Goal: Obtain resource: Obtain resource

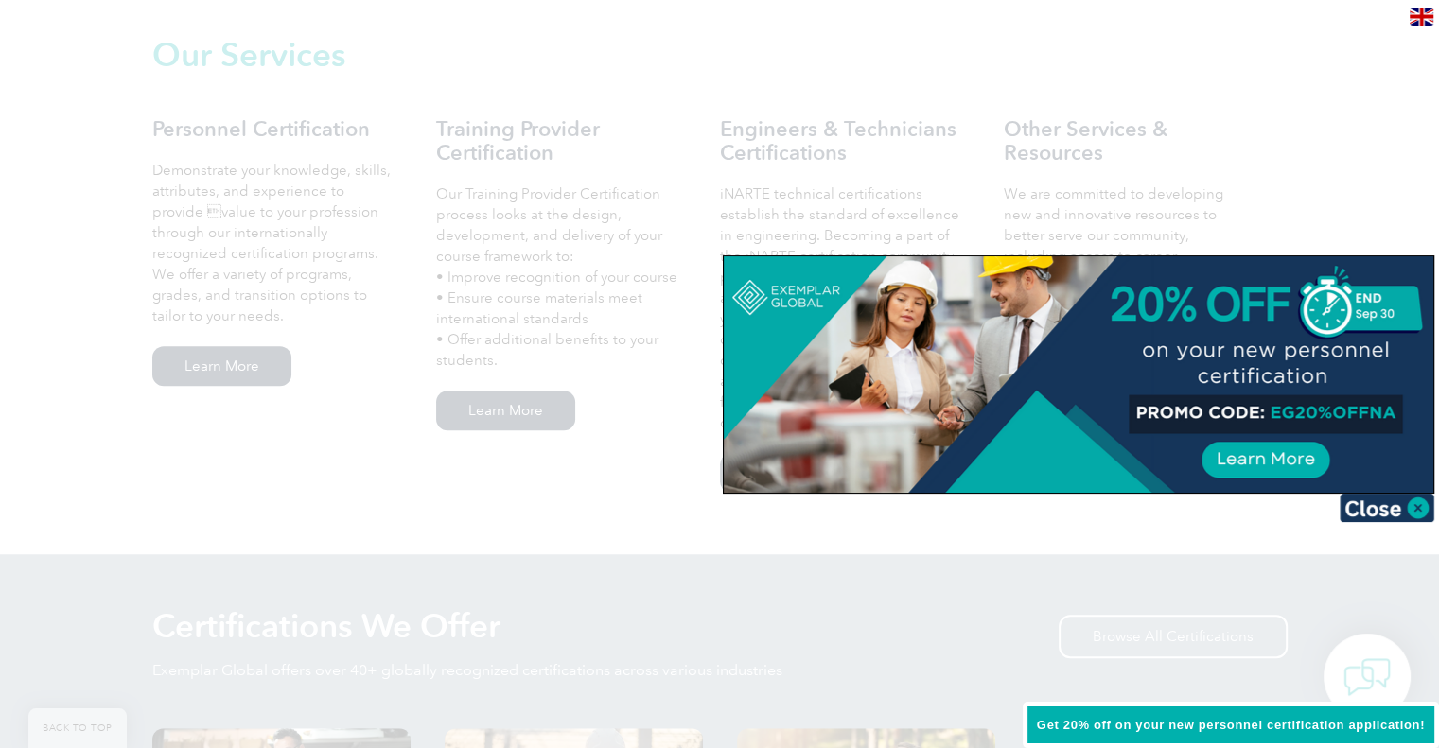
scroll to position [1419, 0]
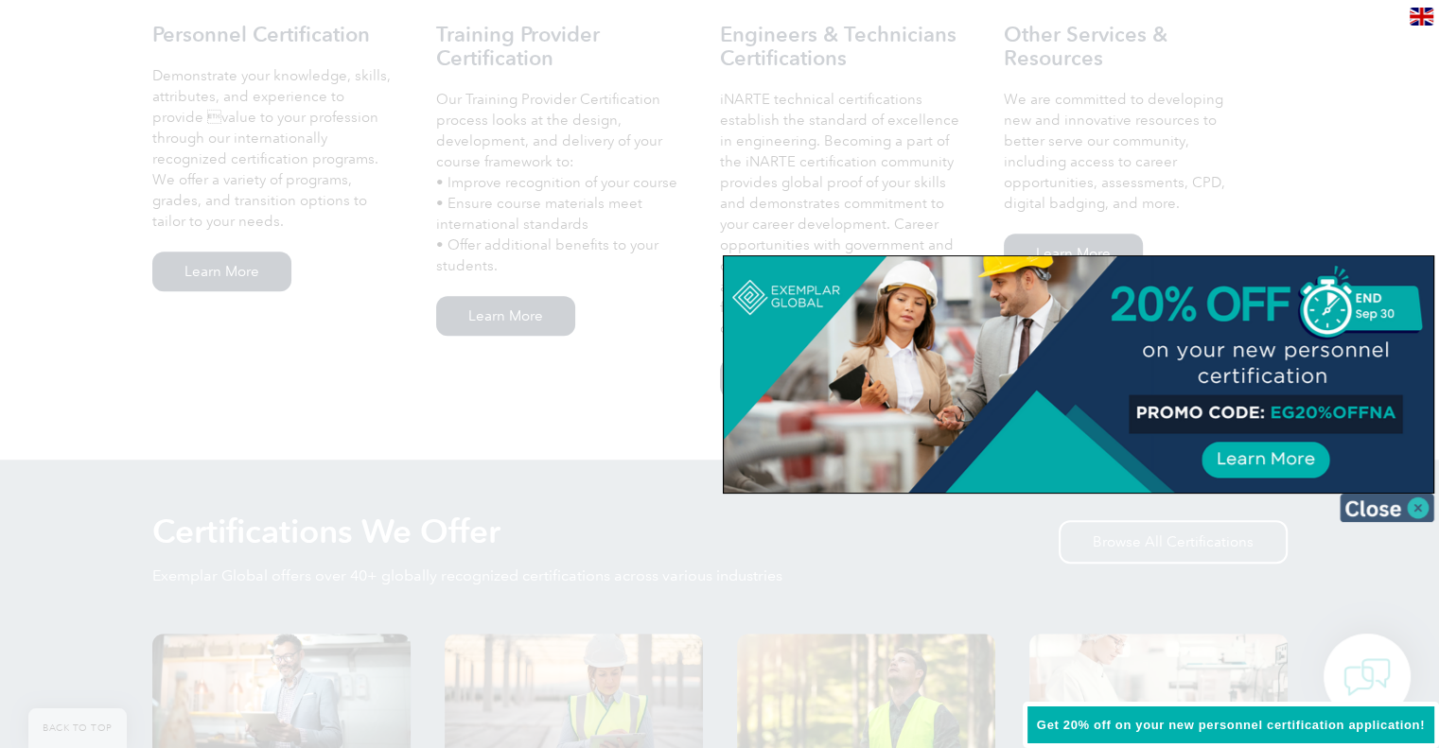
click at [1410, 501] on img at bounding box center [1387, 508] width 95 height 28
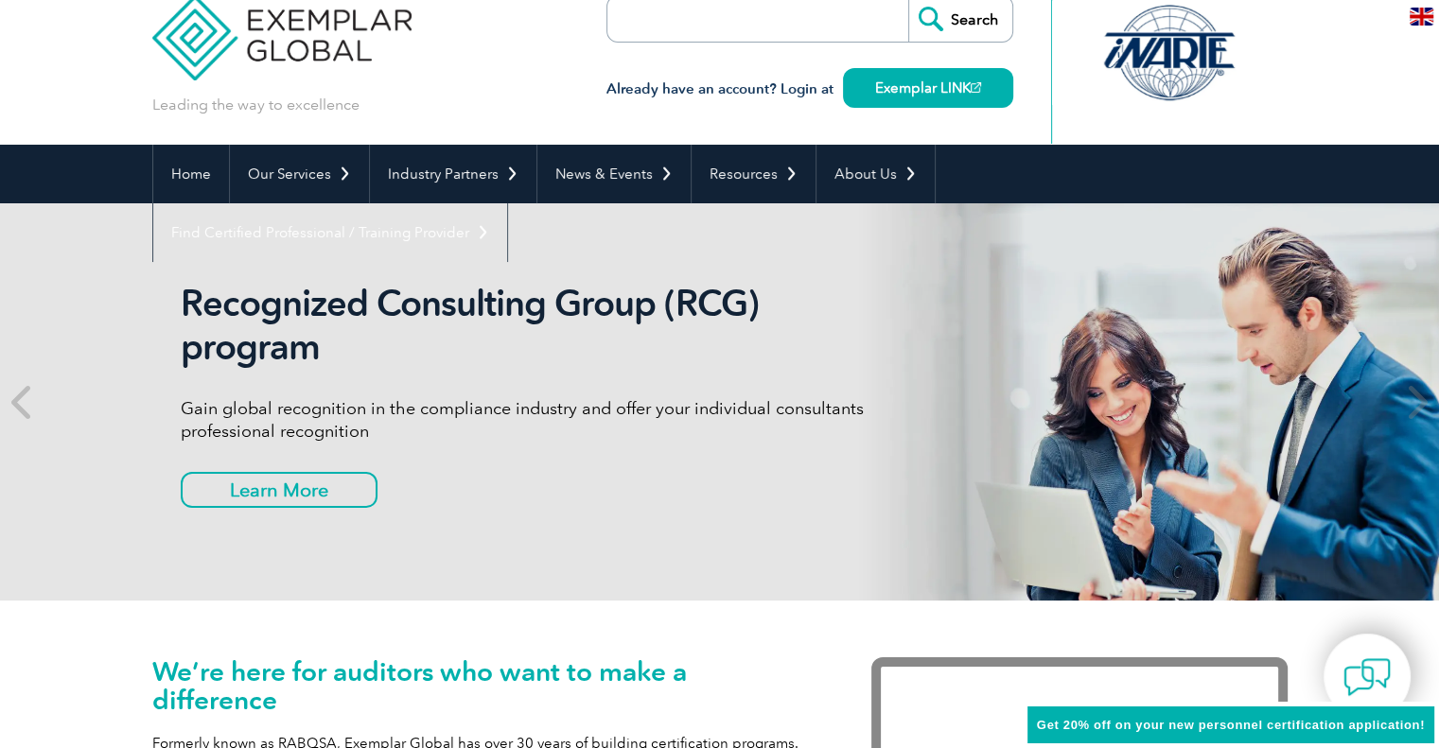
scroll to position [0, 0]
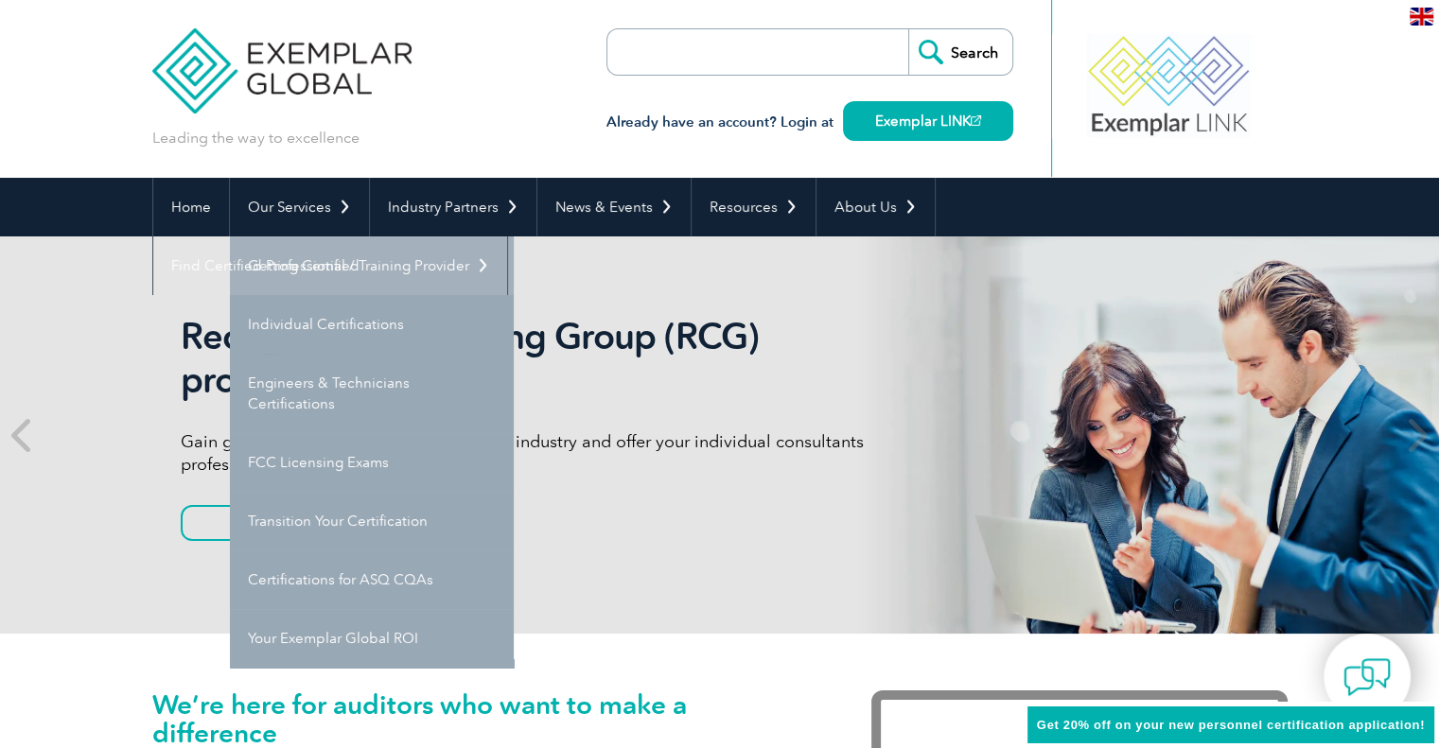
click at [324, 256] on link "Getting Certified" at bounding box center [372, 266] width 284 height 59
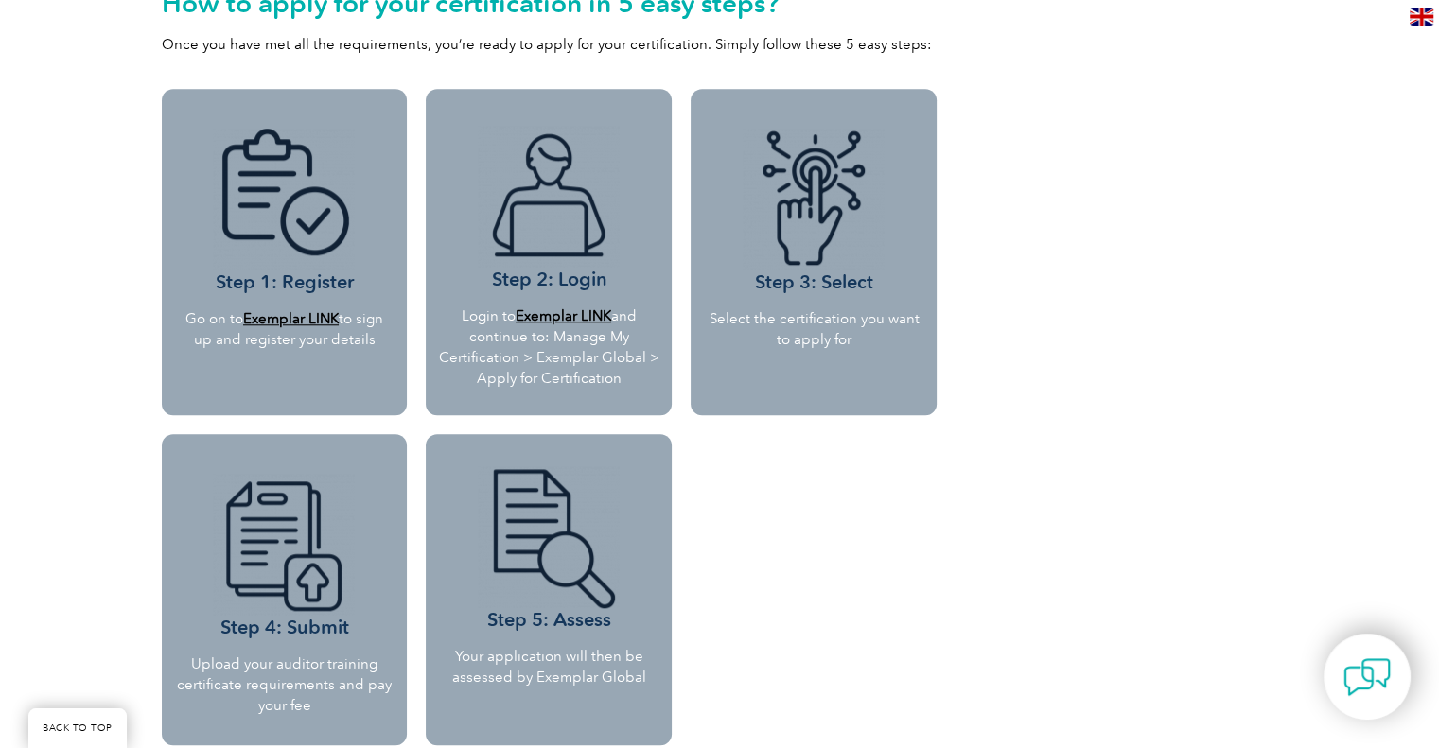
scroll to position [1630, 0]
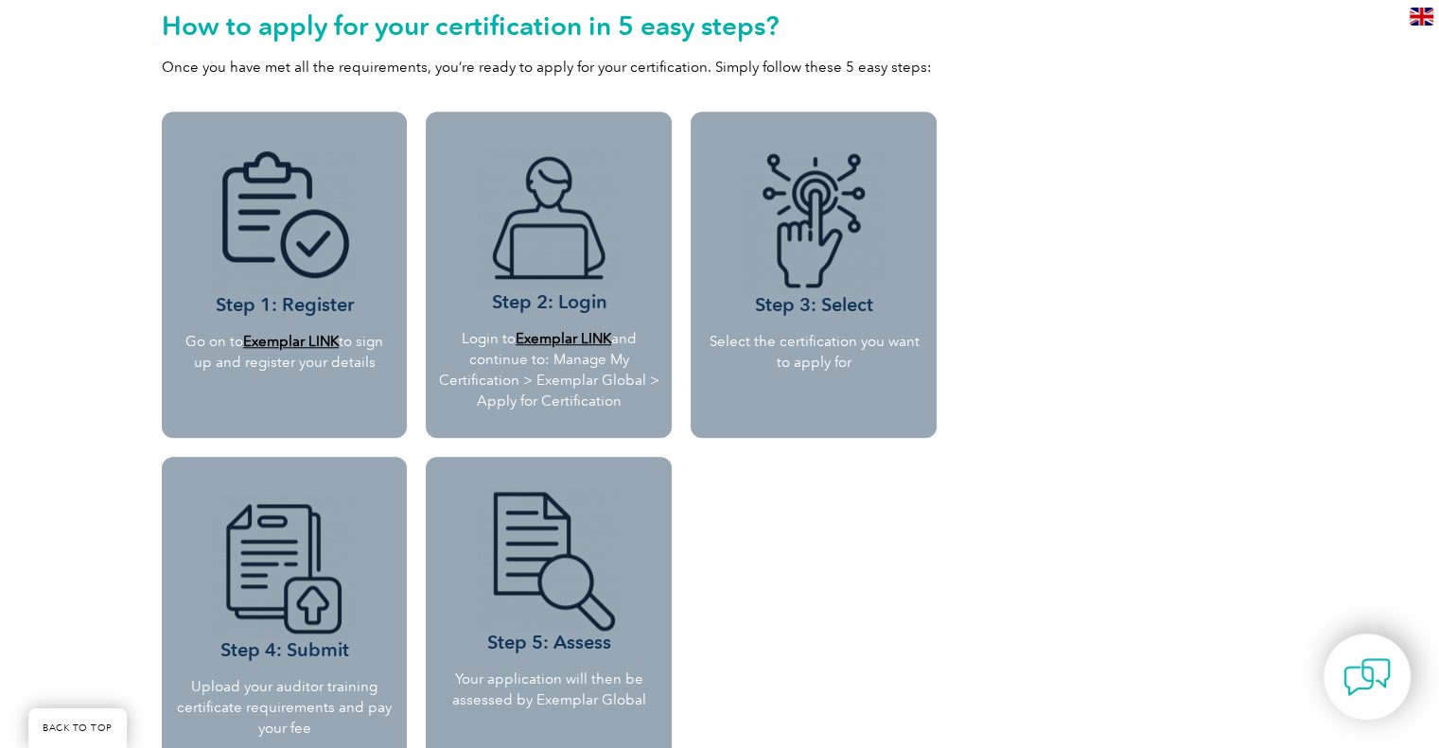
click at [306, 341] on b "Exemplar LINK" at bounding box center [291, 341] width 96 height 17
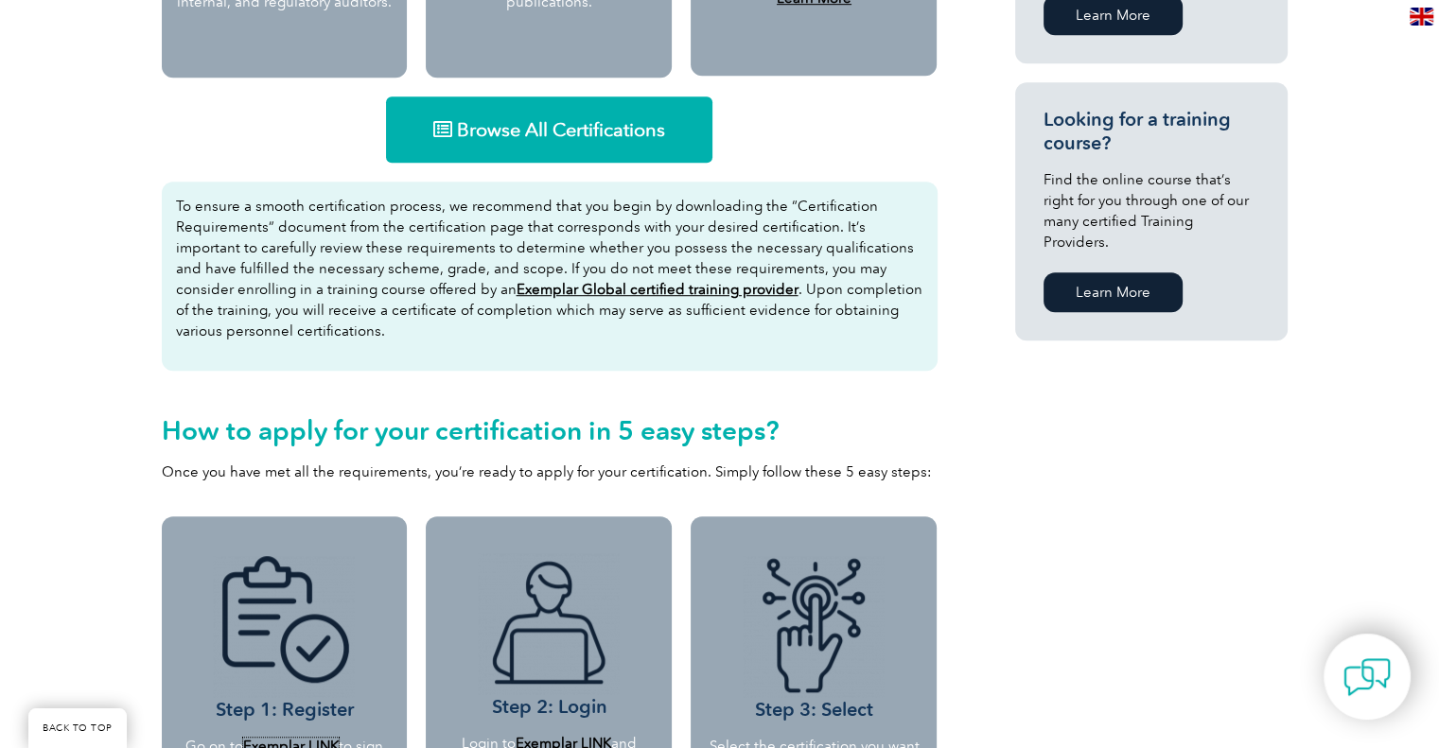
scroll to position [1062, 0]
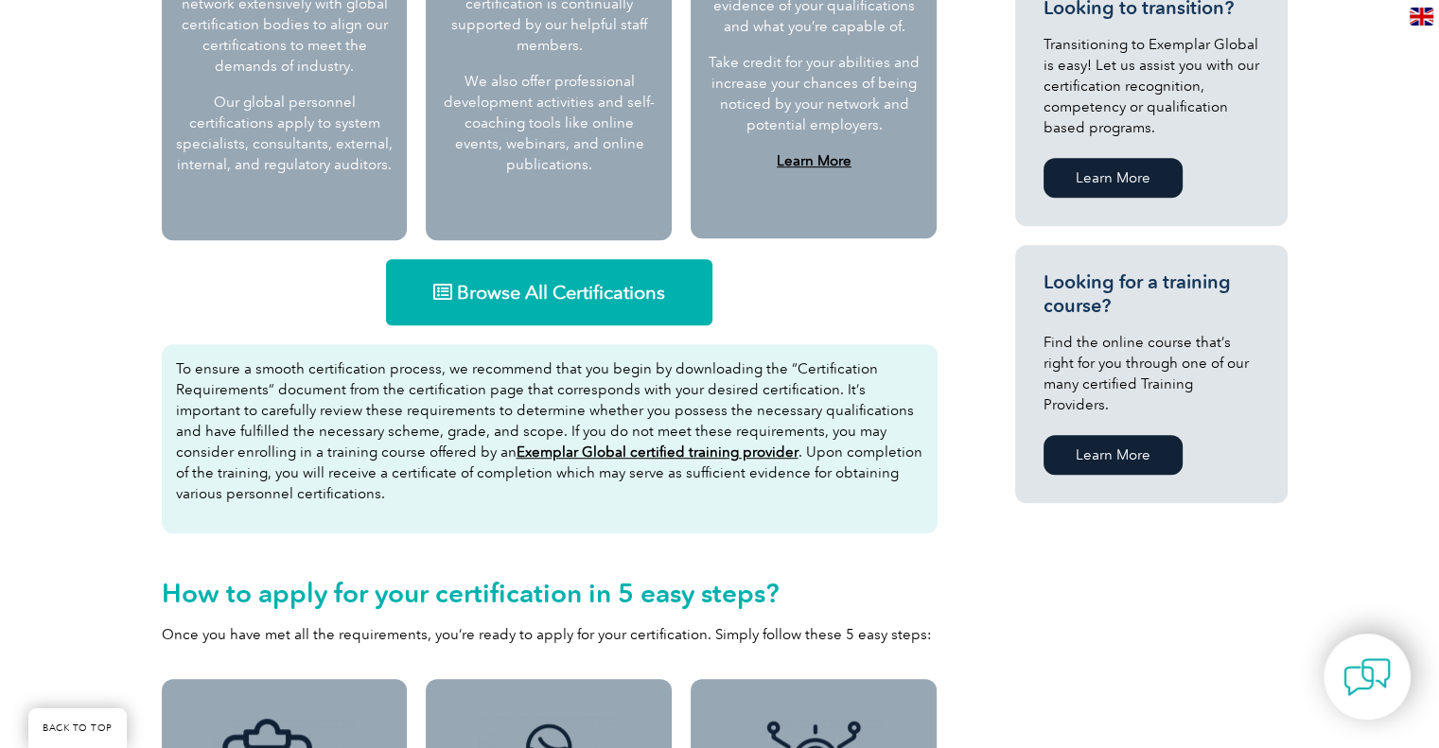
click at [623, 277] on link "Browse All Certifications" at bounding box center [549, 292] width 326 height 66
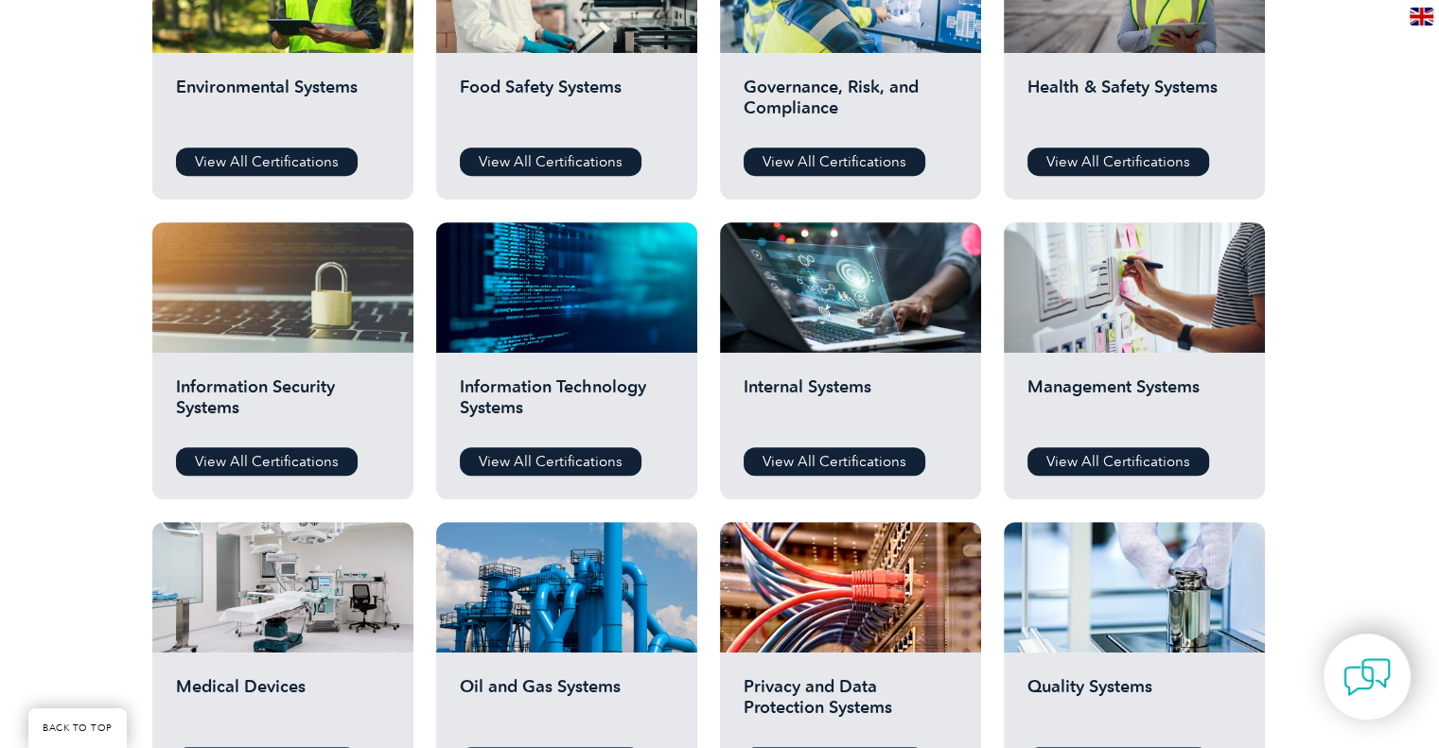
scroll to position [889, 0]
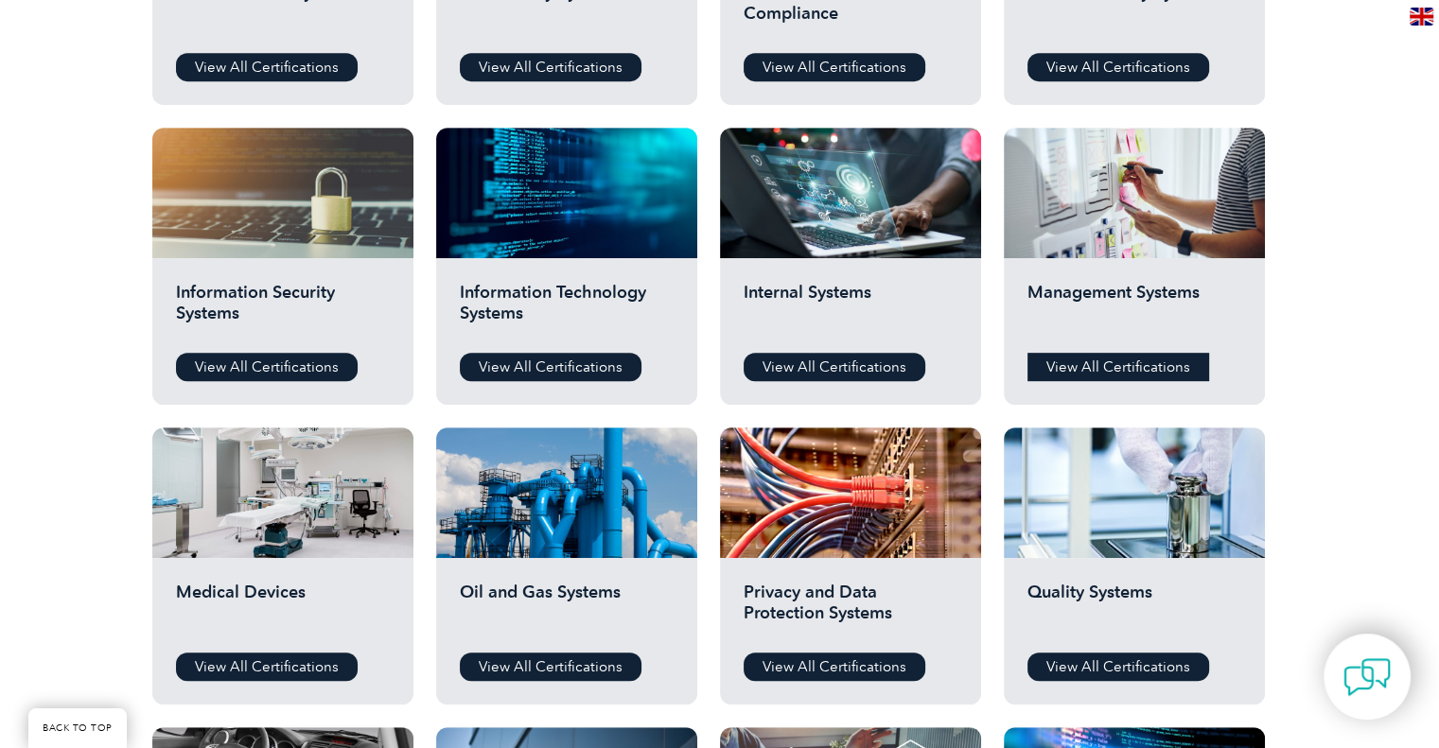
click at [1134, 372] on link "View All Certifications" at bounding box center [1118, 367] width 182 height 28
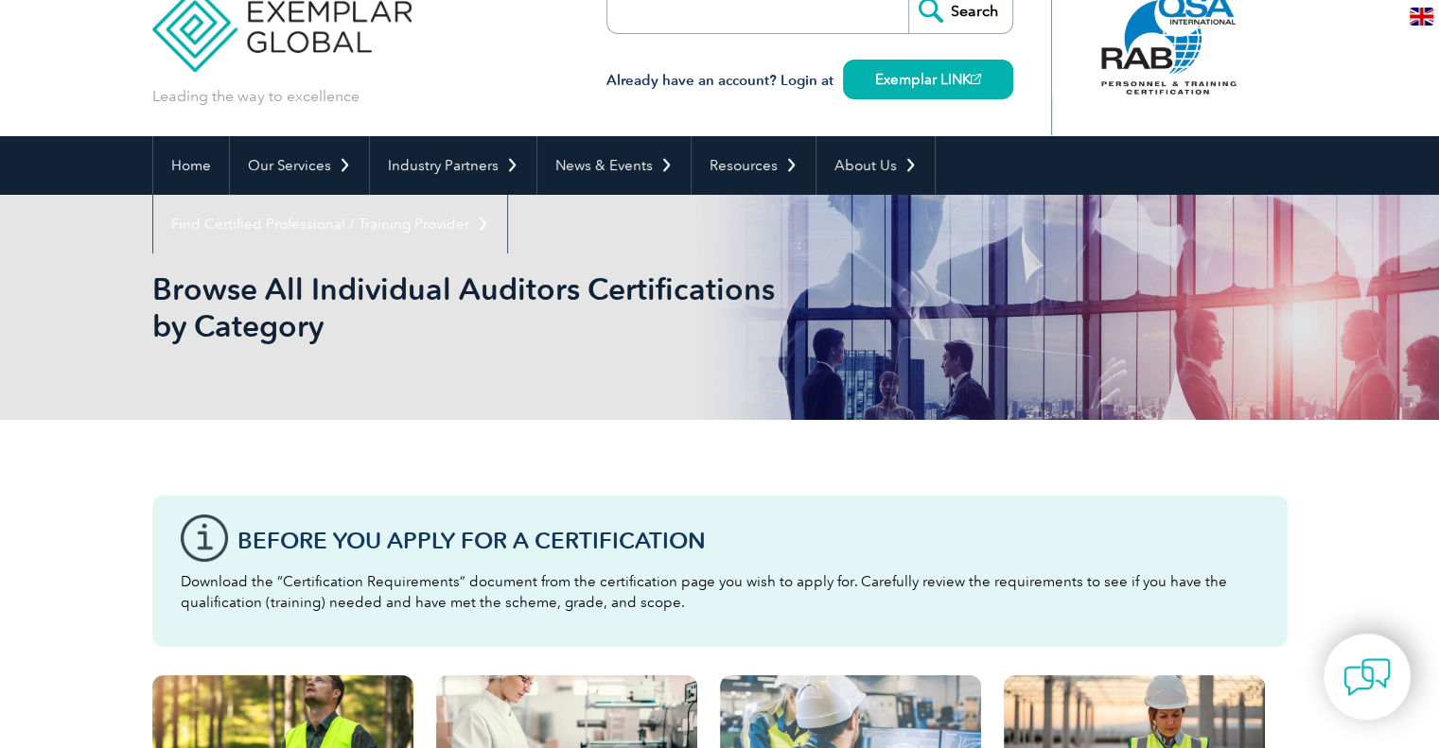
scroll to position [38, 0]
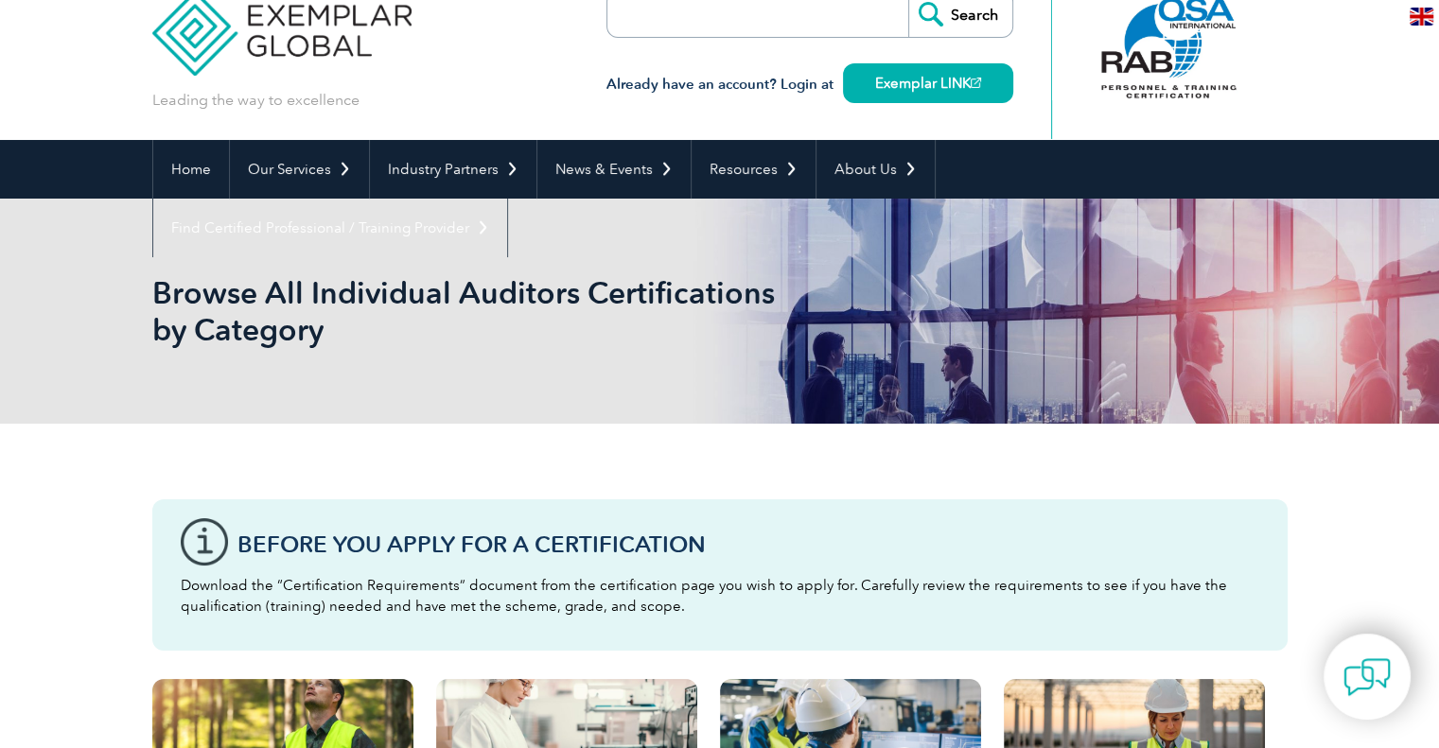
click at [801, 24] on input "search" at bounding box center [716, 13] width 199 height 45
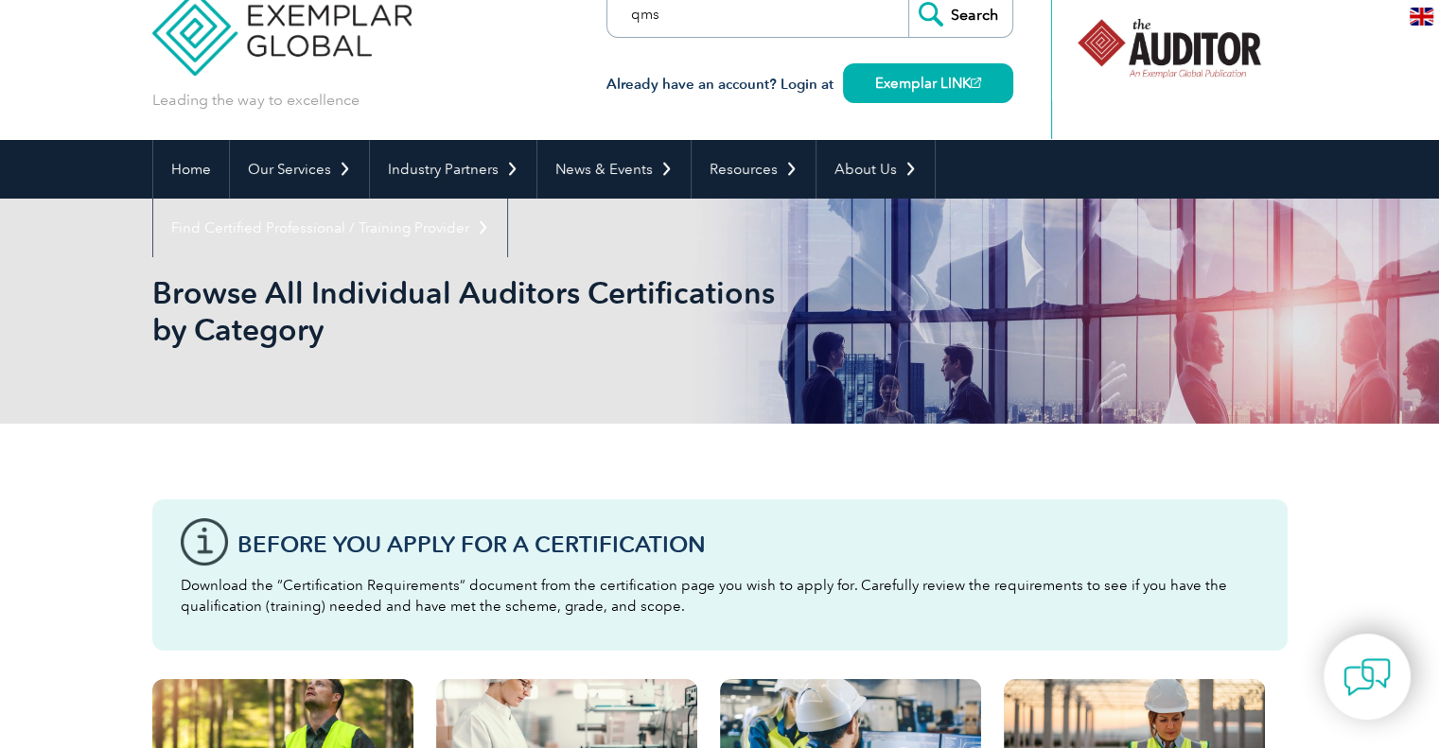
type input "qms"
click at [908, 0] on input "Search" at bounding box center [960, 13] width 104 height 45
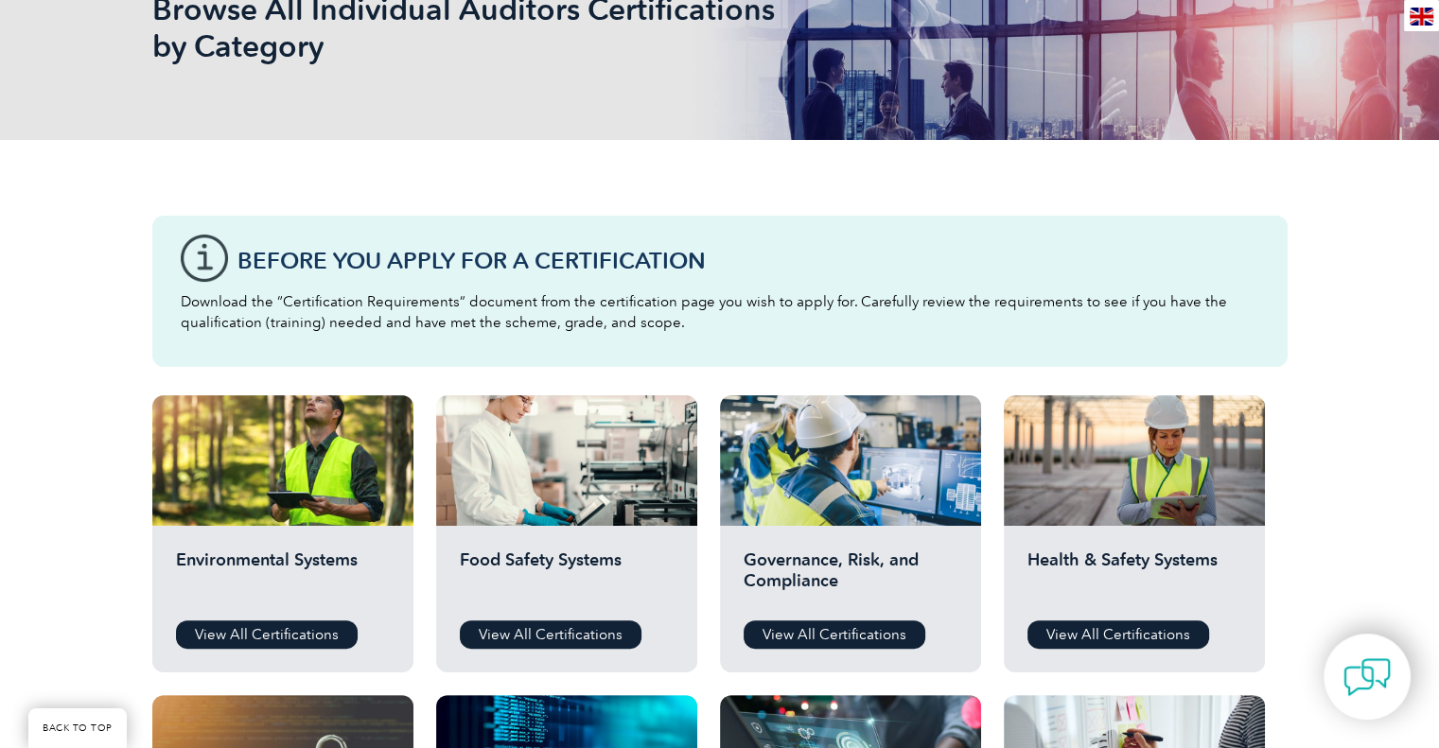
scroll to position [511, 0]
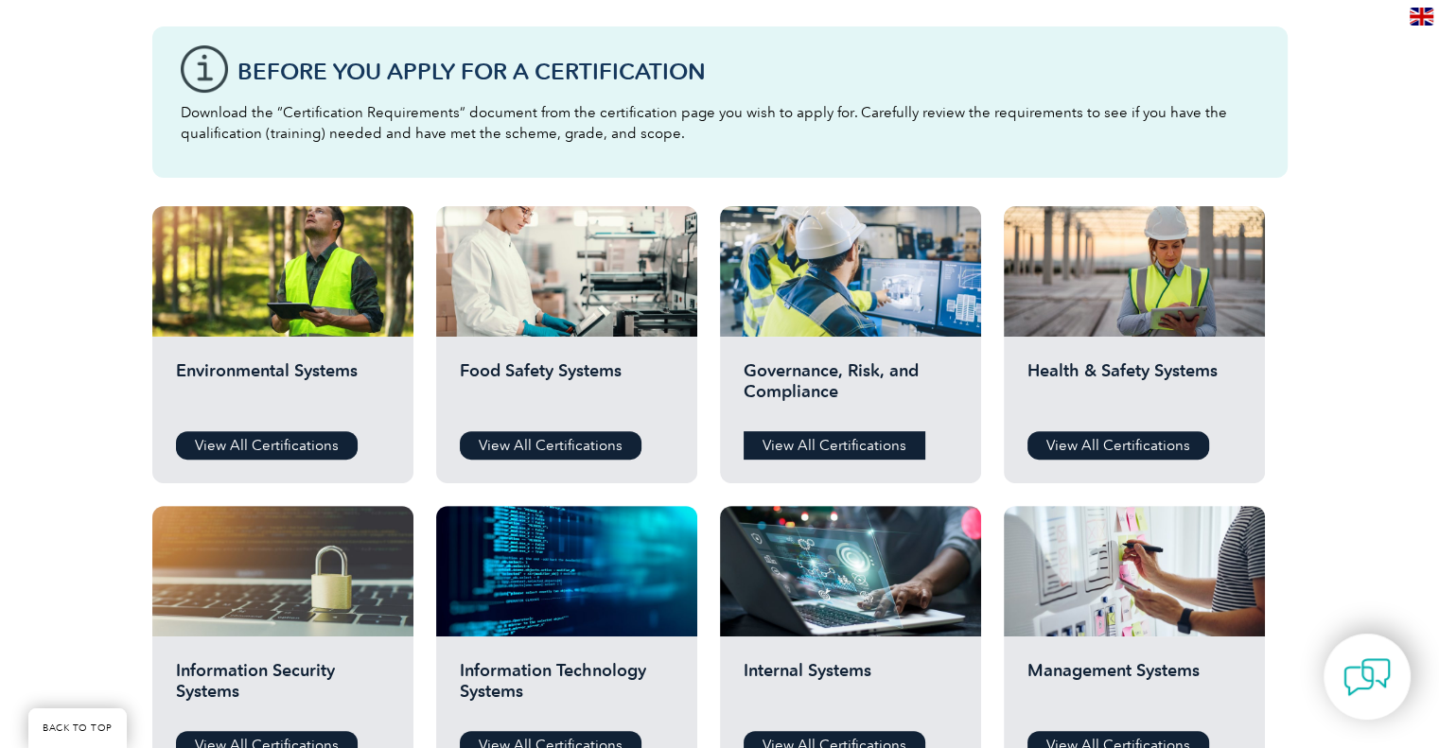
click at [851, 452] on link "View All Certifications" at bounding box center [835, 445] width 182 height 28
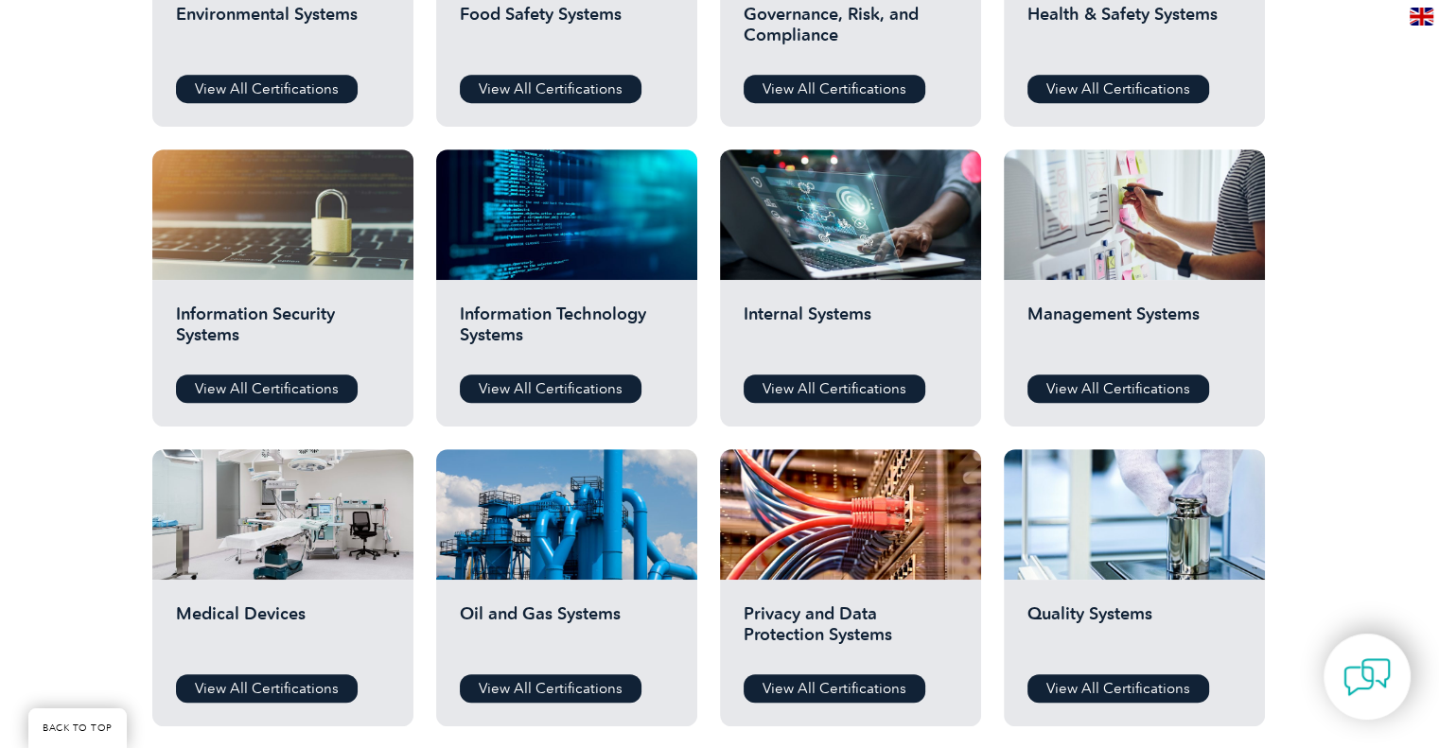
scroll to position [984, 0]
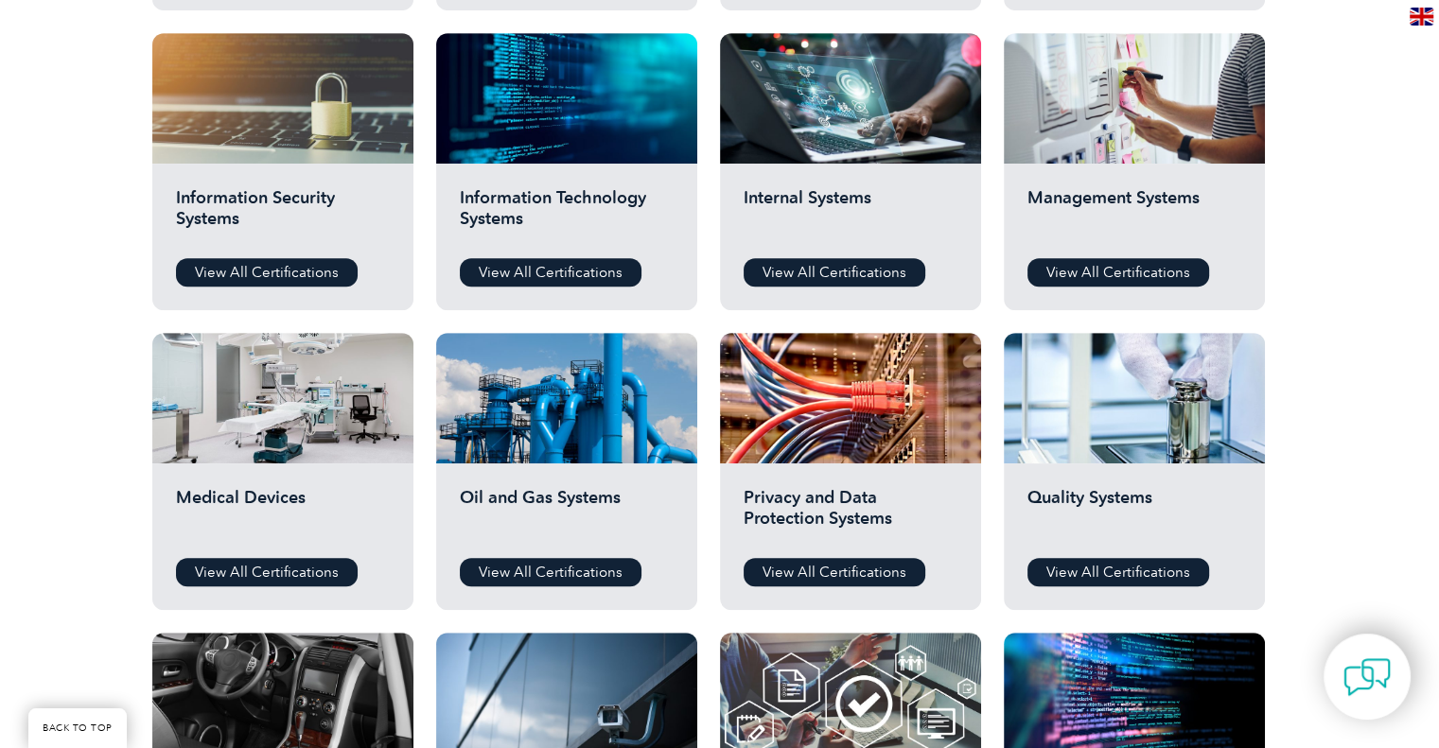
click at [1149, 555] on div "Quality Systems View All Certifications" at bounding box center [1134, 537] width 261 height 147
click at [1150, 567] on link "View All Certifications" at bounding box center [1118, 572] width 182 height 28
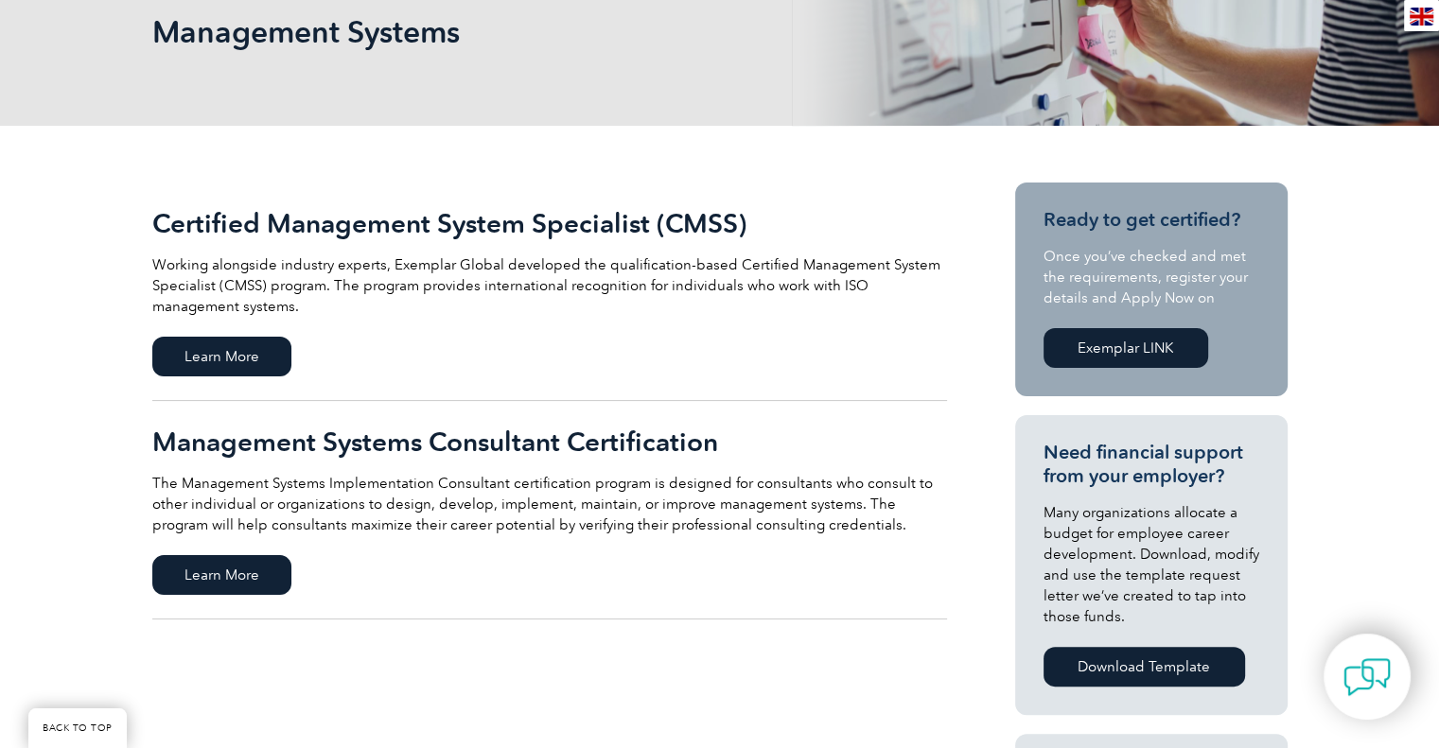
scroll to position [284, 0]
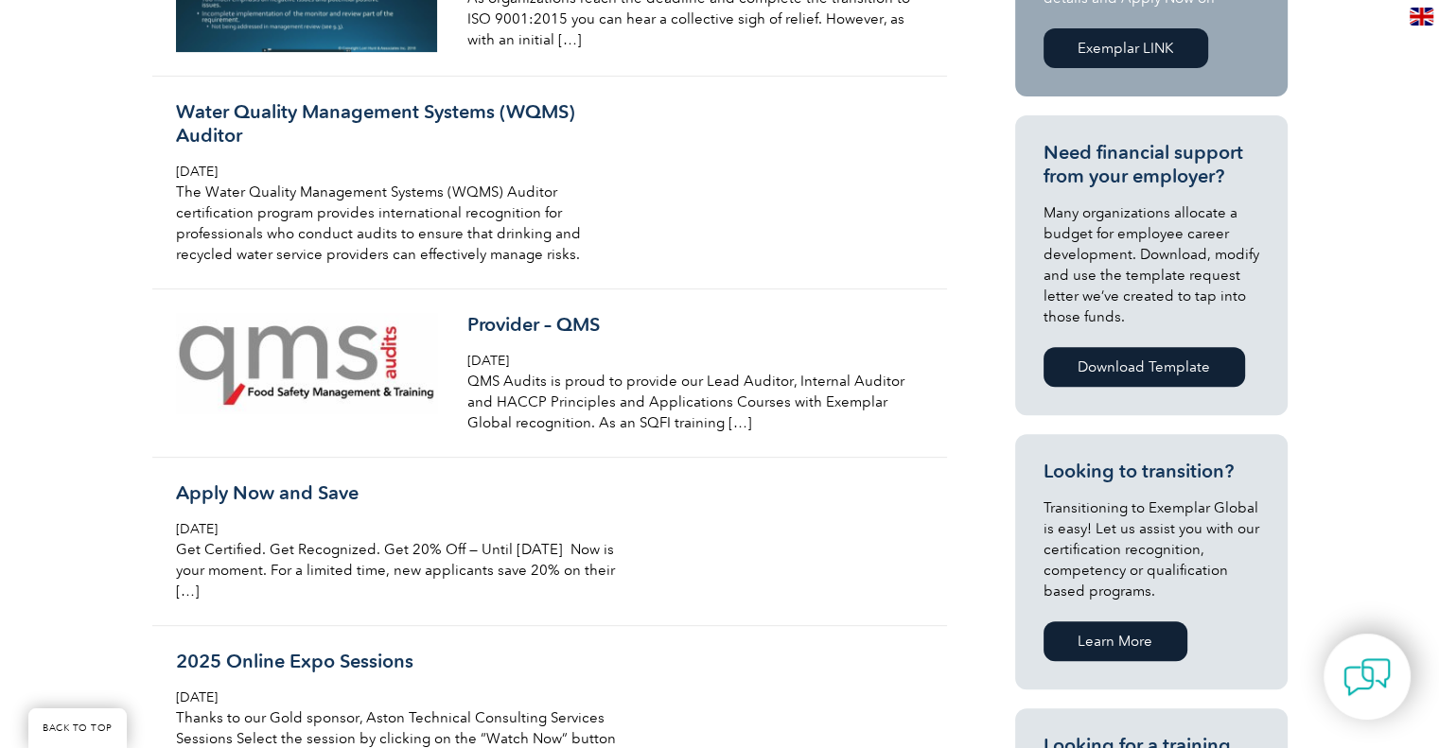
scroll to position [568, 0]
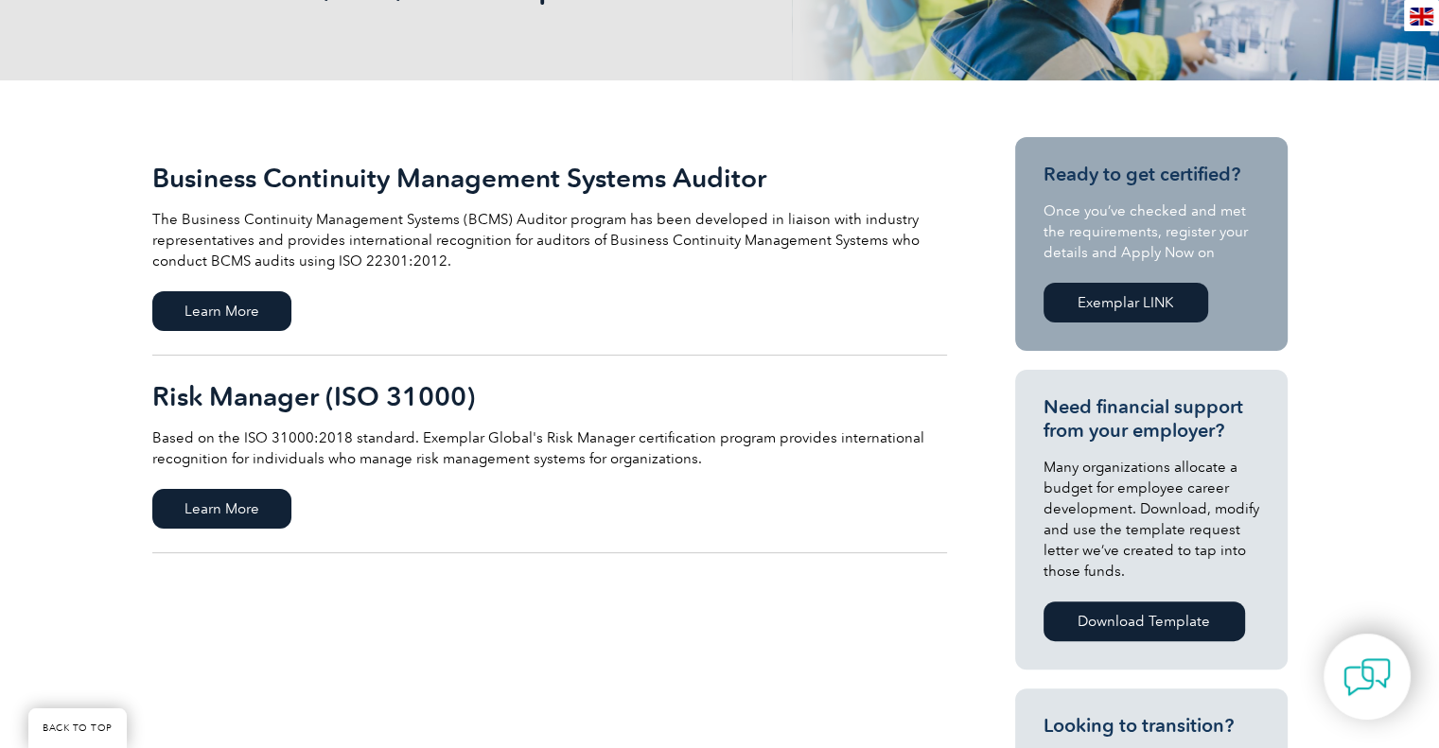
scroll to position [378, 0]
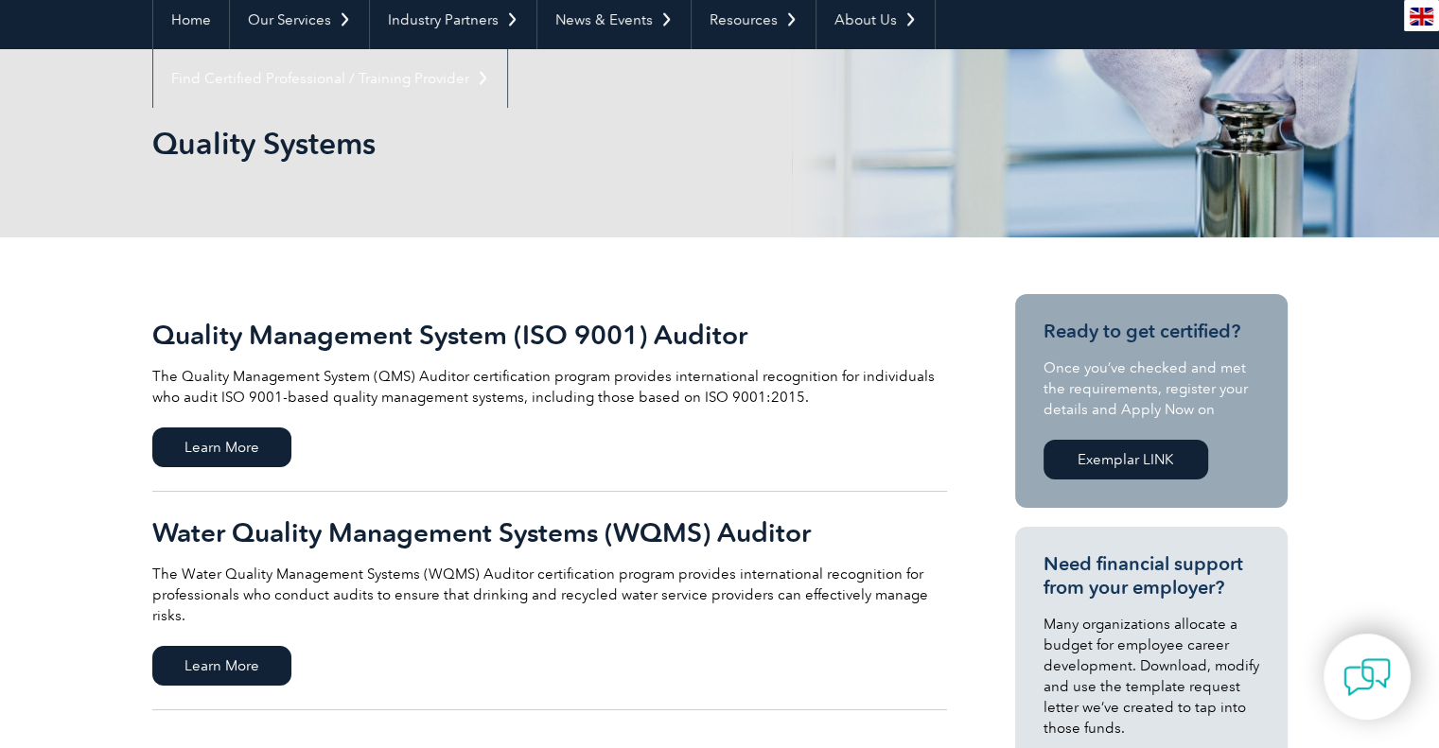
scroll to position [189, 0]
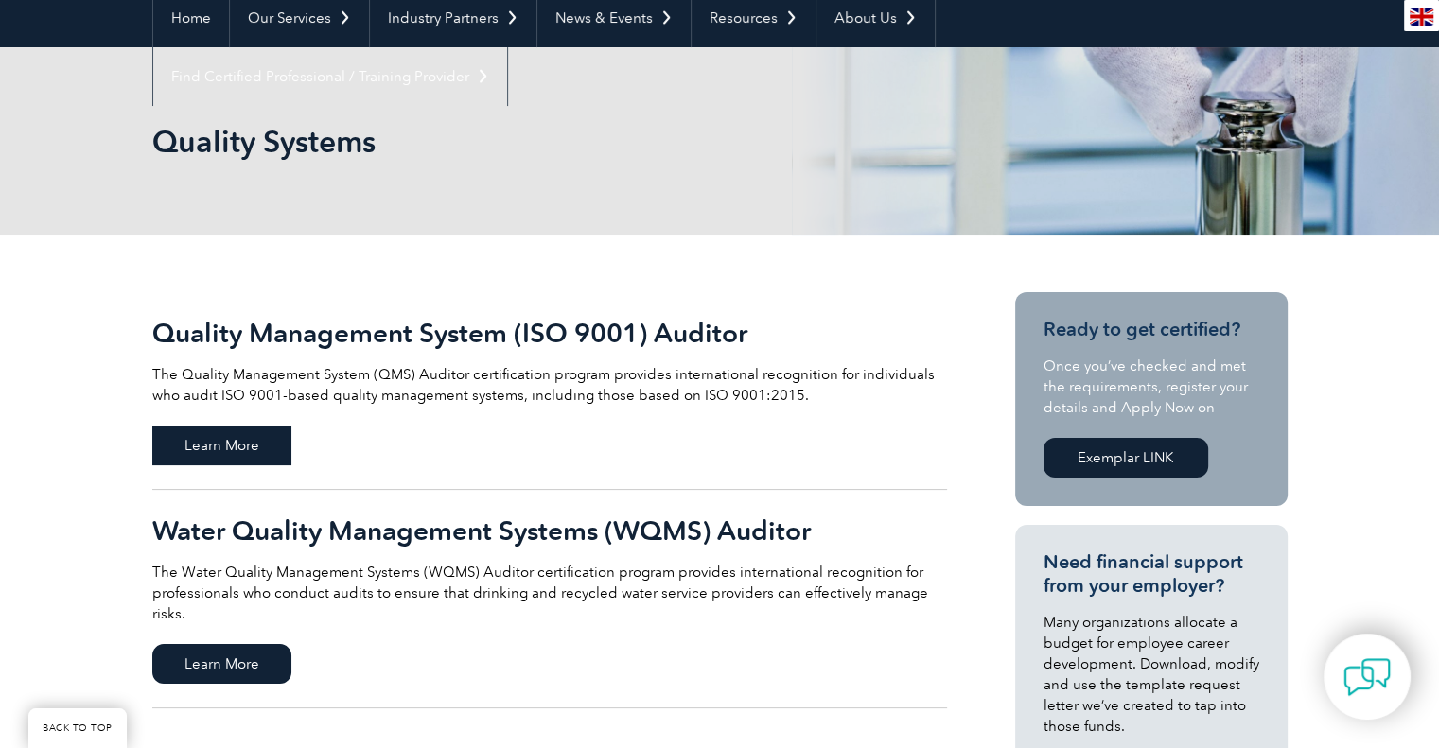
click at [254, 444] on span "Learn More" at bounding box center [221, 446] width 139 height 40
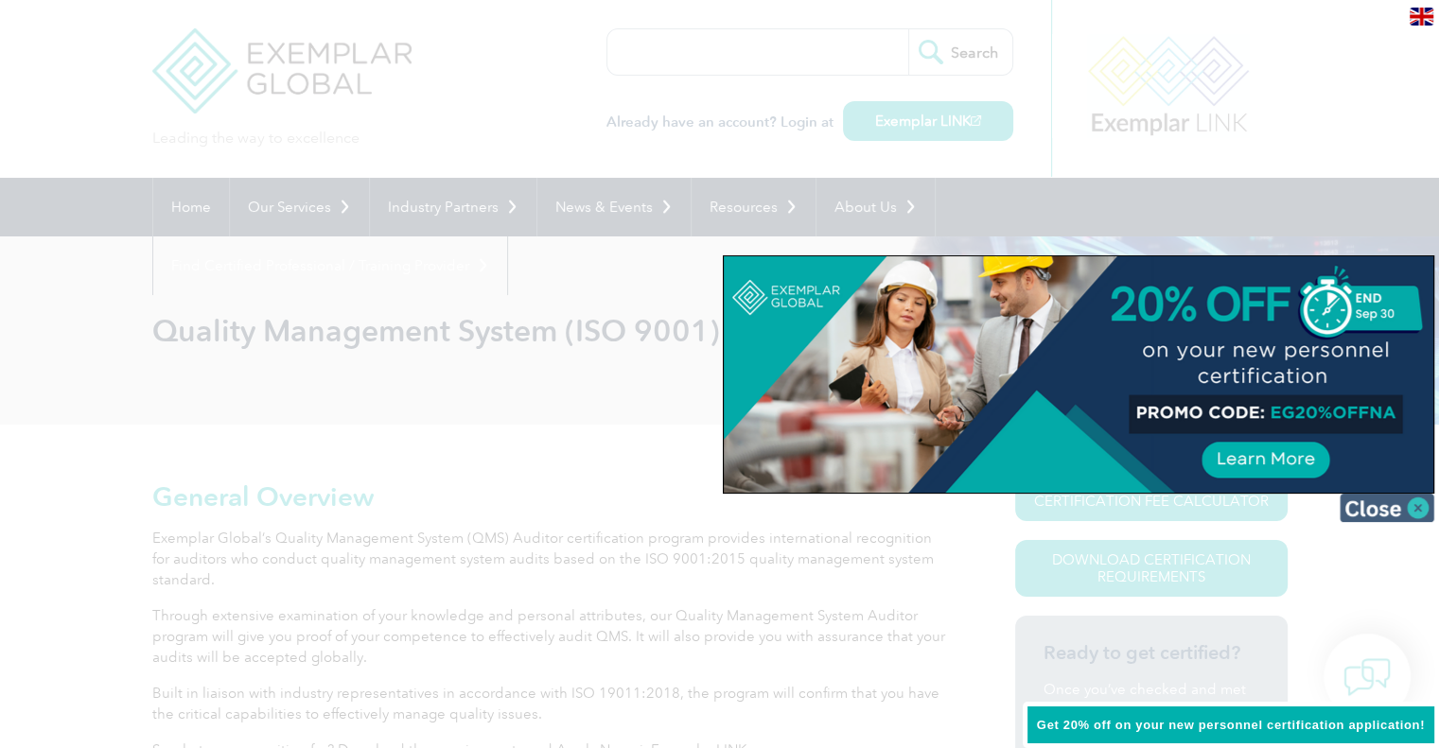
click at [1416, 508] on img at bounding box center [1387, 508] width 95 height 28
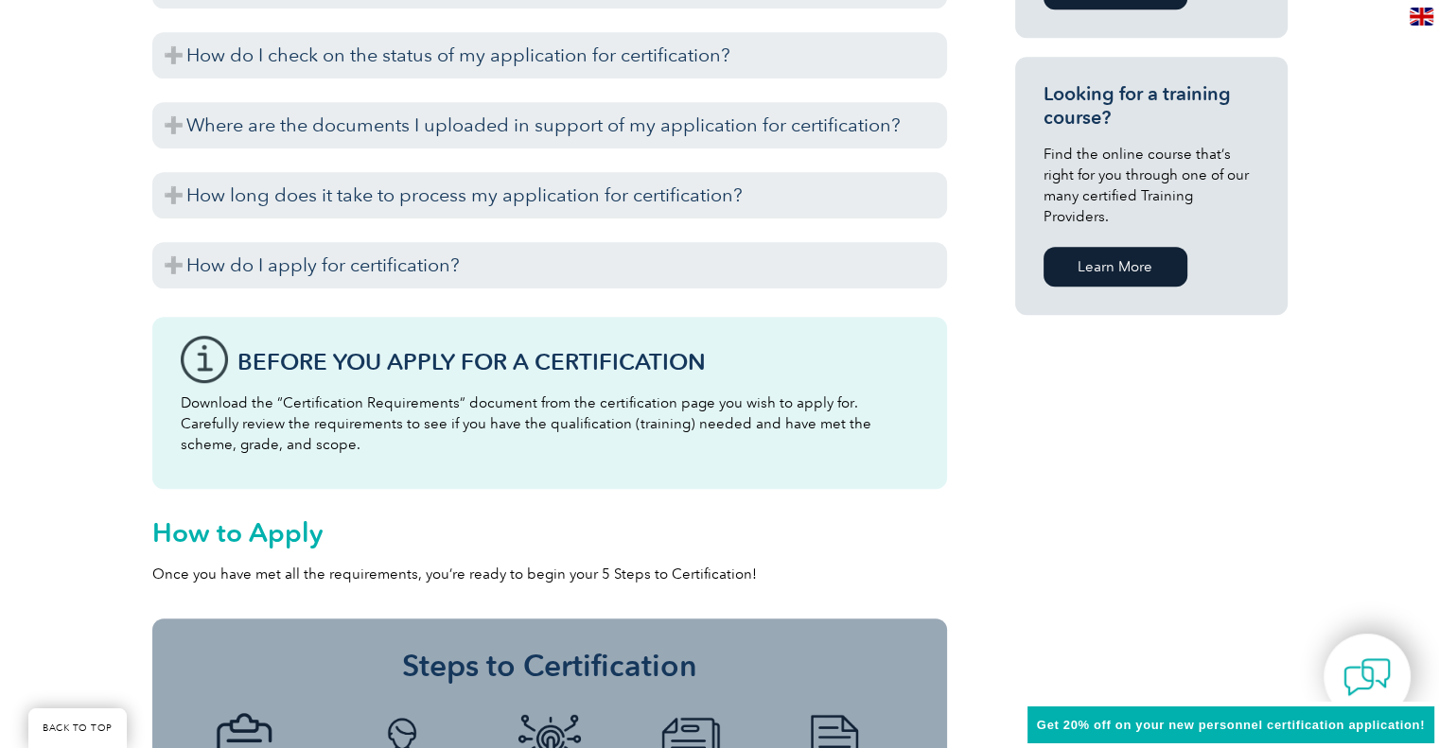
scroll to position [1419, 0]
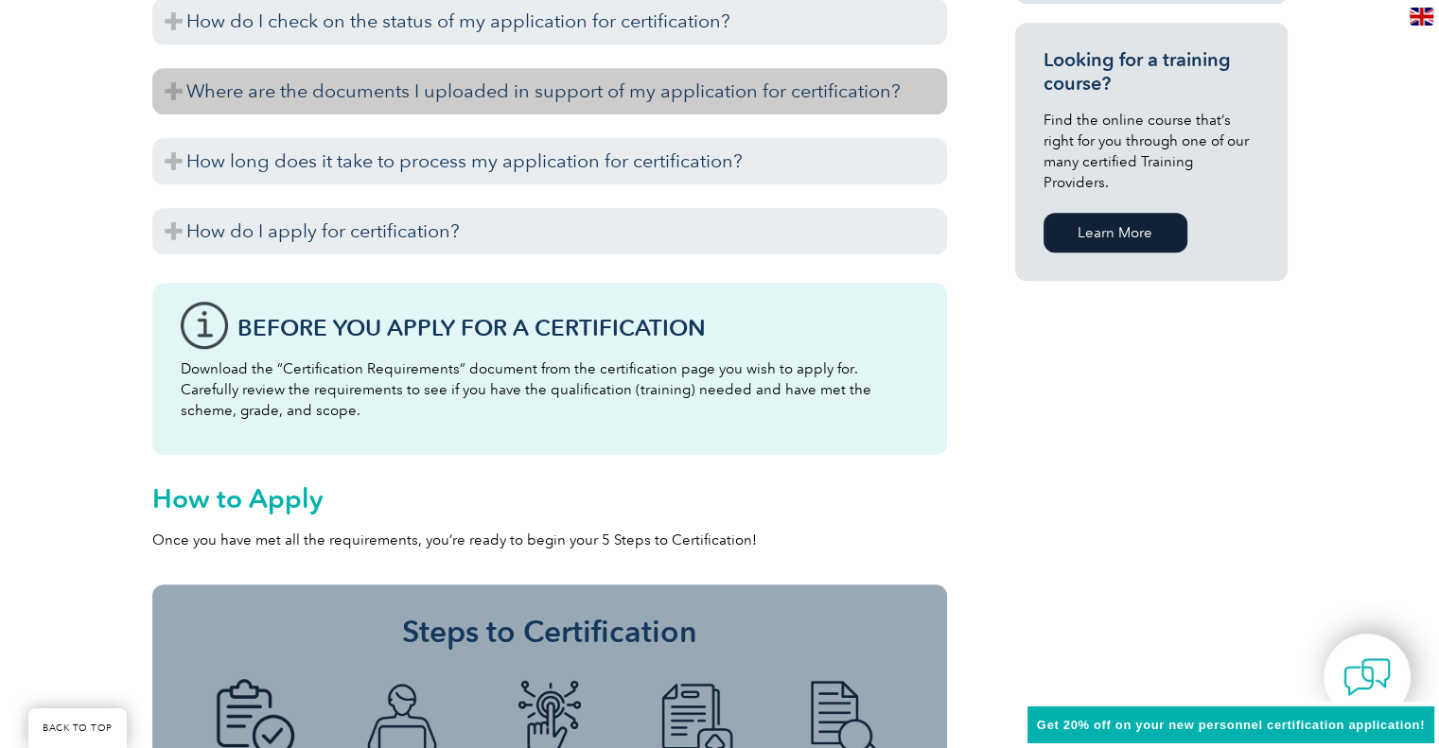
click at [621, 95] on h3 "Where are the documents I uploaded in support of my application for certificati…" at bounding box center [549, 91] width 795 height 46
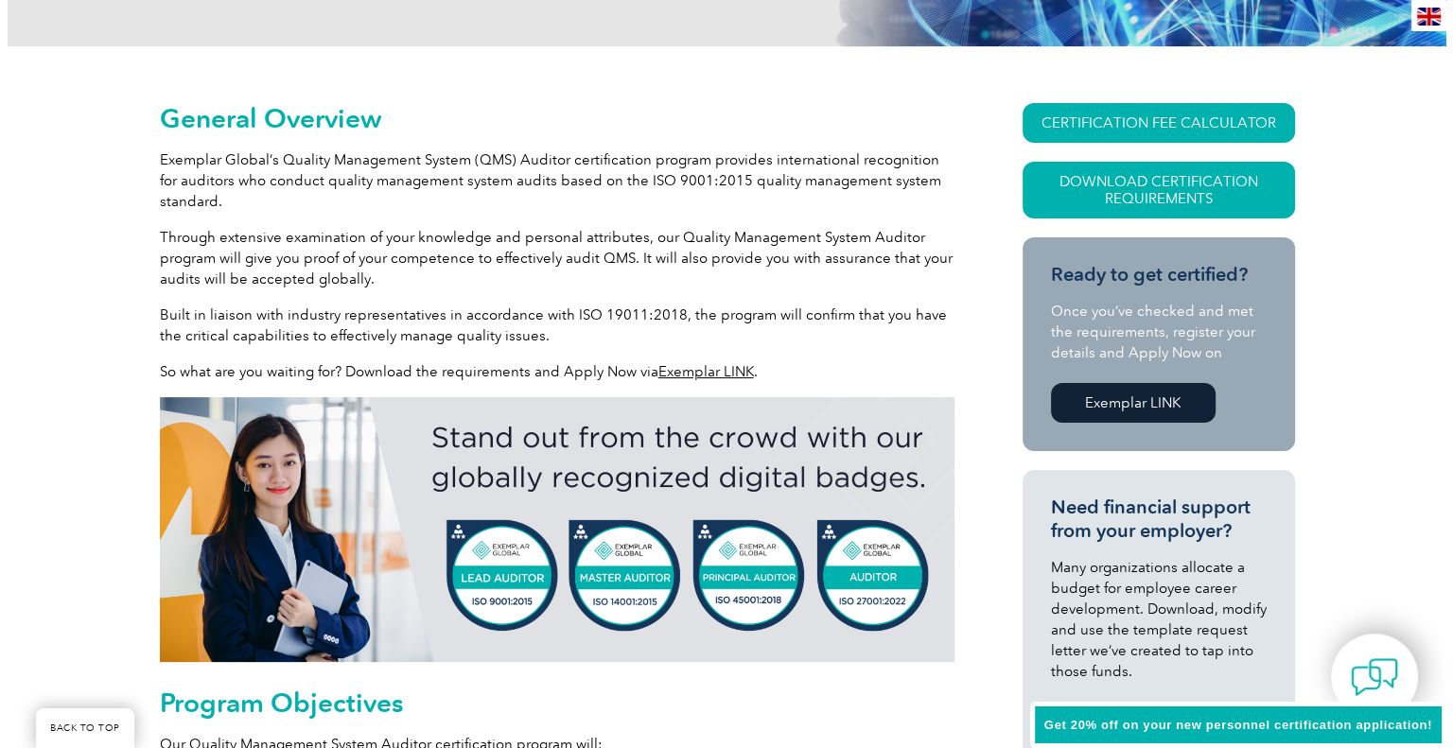
scroll to position [284, 0]
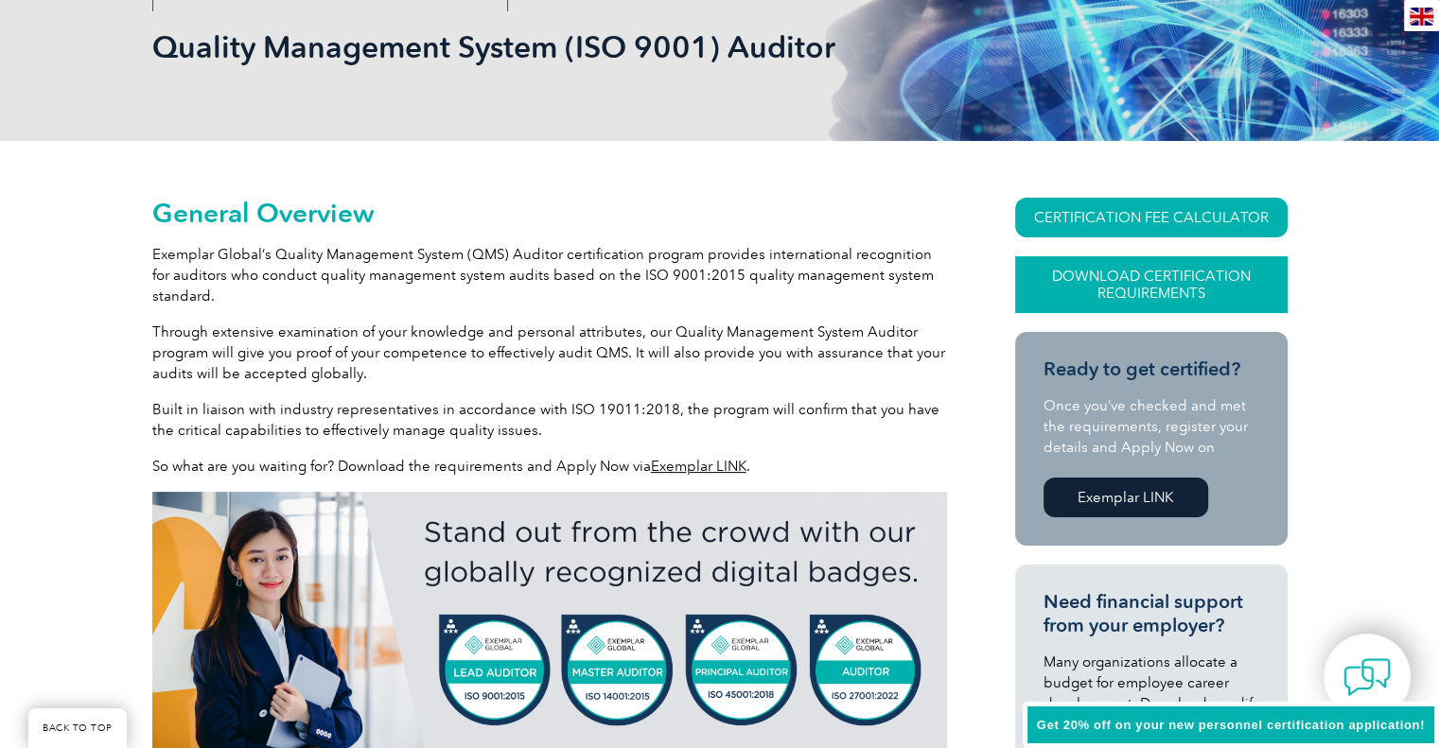
click at [1165, 288] on link "Download Certification Requirements" at bounding box center [1151, 284] width 272 height 57
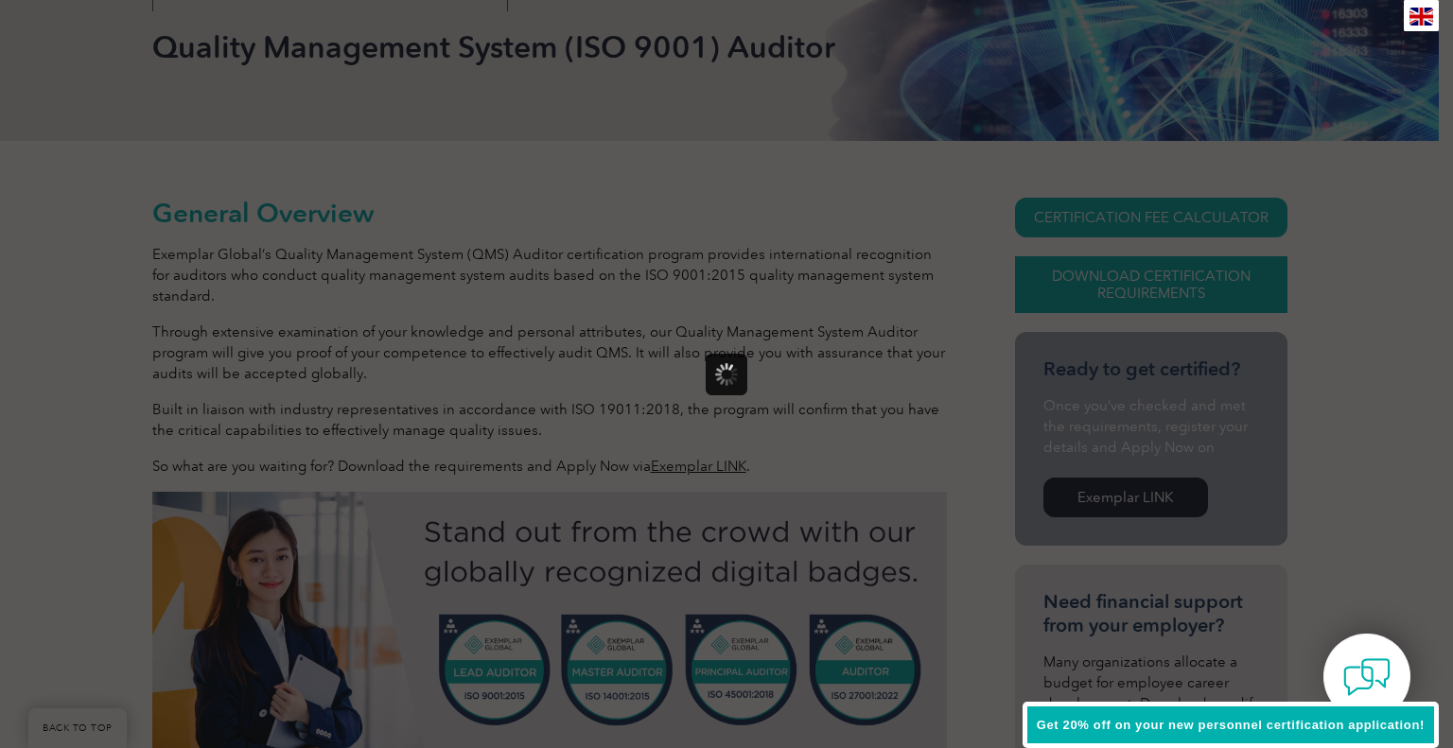
scroll to position [0, 0]
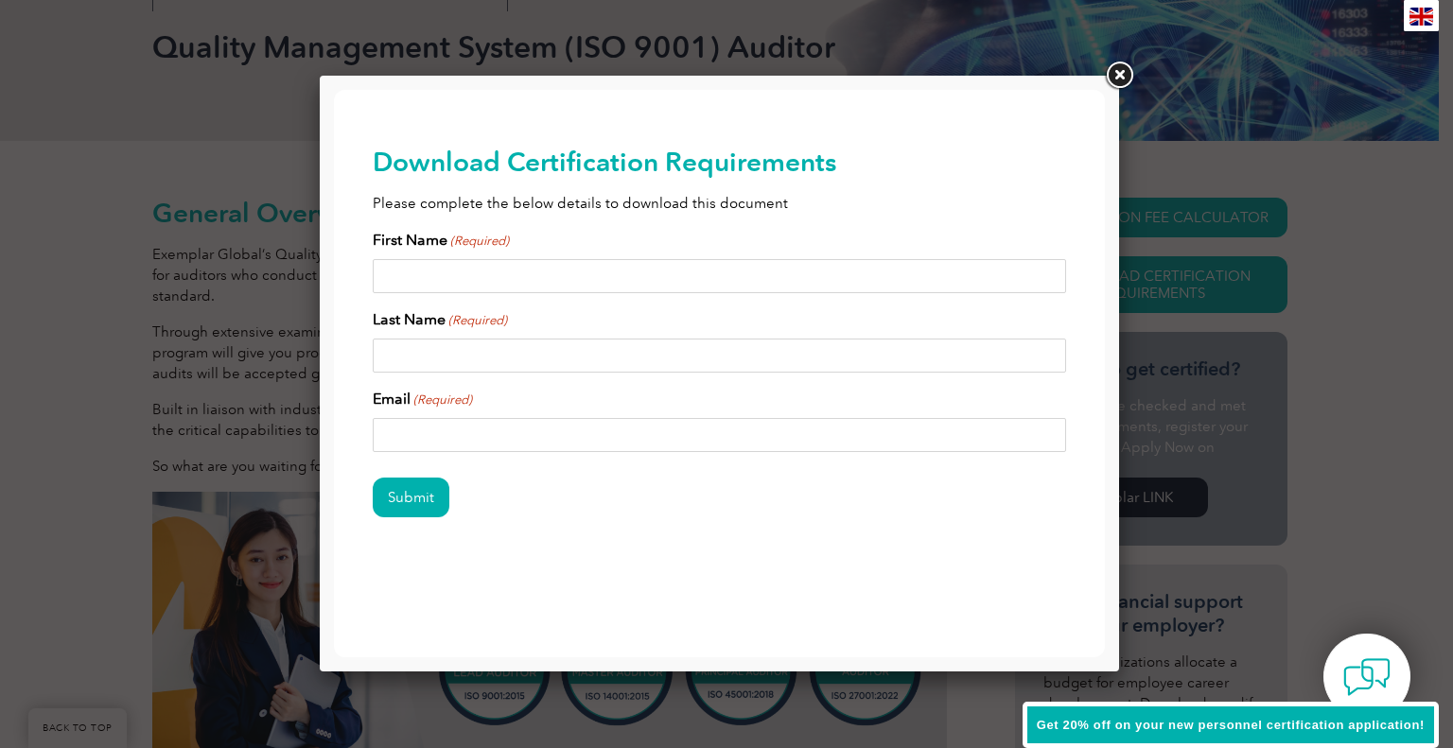
click at [753, 283] on input "First Name (Required)" at bounding box center [720, 276] width 694 height 34
type input "Muhannad"
click at [743, 356] on input "Last Name (Required)" at bounding box center [720, 356] width 694 height 34
type input "s"
type input "Saqer"
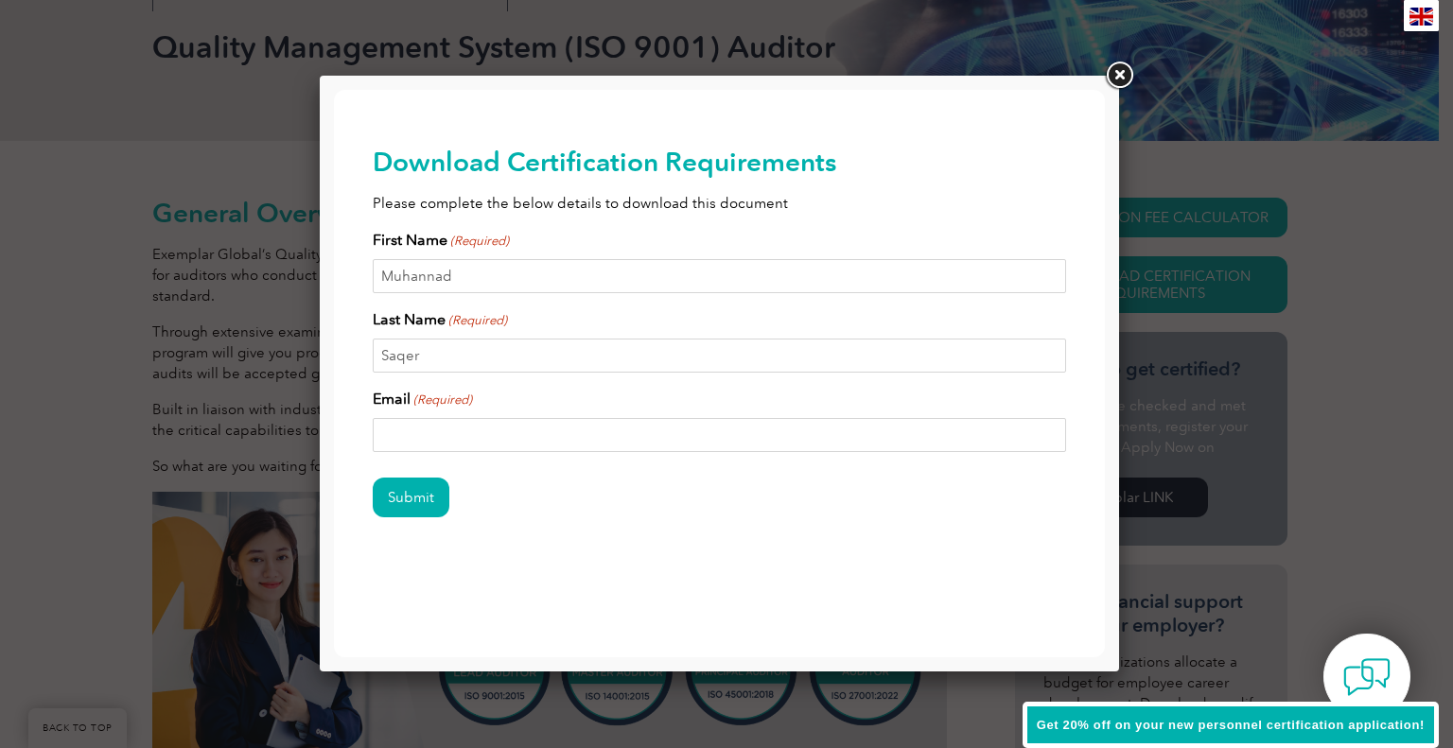
click at [583, 434] on input "Email (Required)" at bounding box center [720, 435] width 694 height 34
type input "[EMAIL_ADDRESS][DOMAIN_NAME]"
click at [403, 495] on input "Submit" at bounding box center [411, 498] width 77 height 40
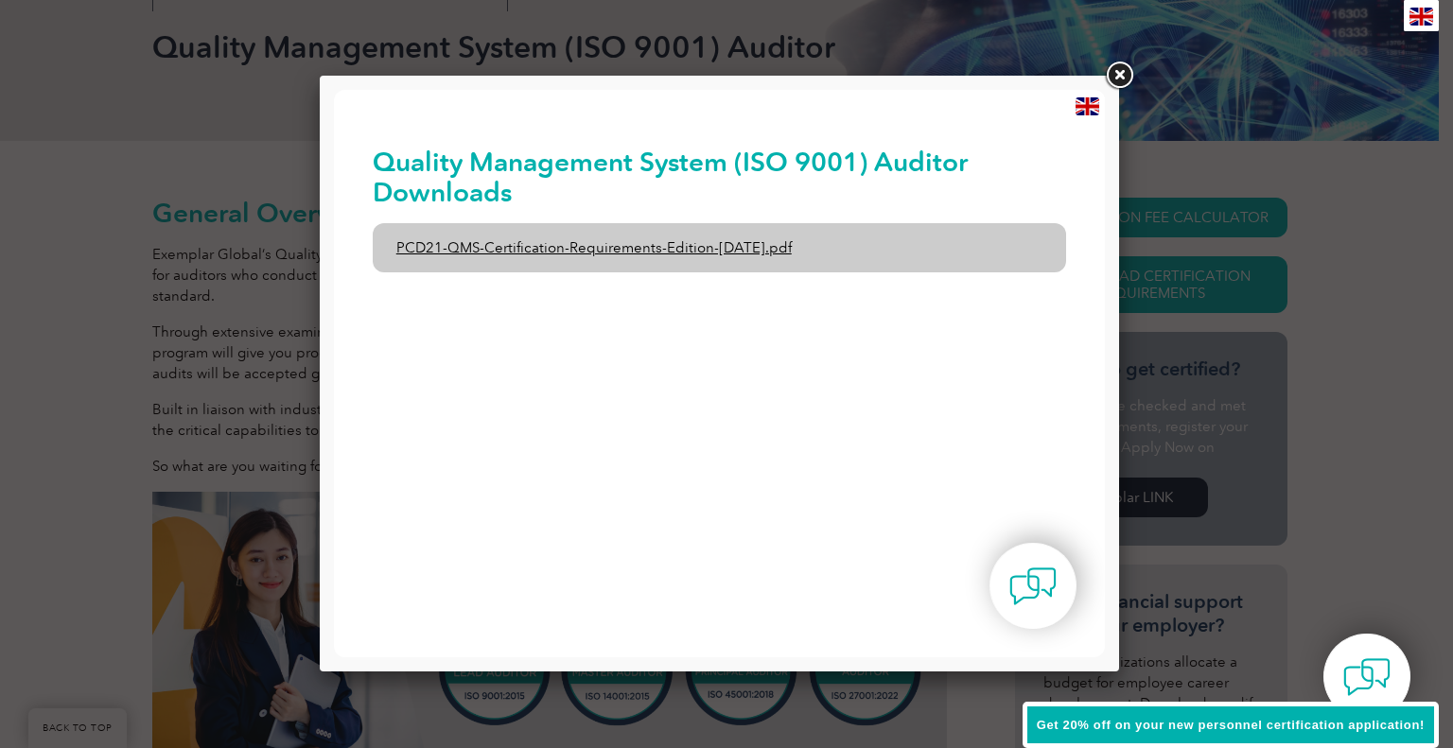
click at [715, 237] on link "PCD21-QMS-Certification-Requirements-Edition-[DATE].pdf" at bounding box center [720, 247] width 694 height 49
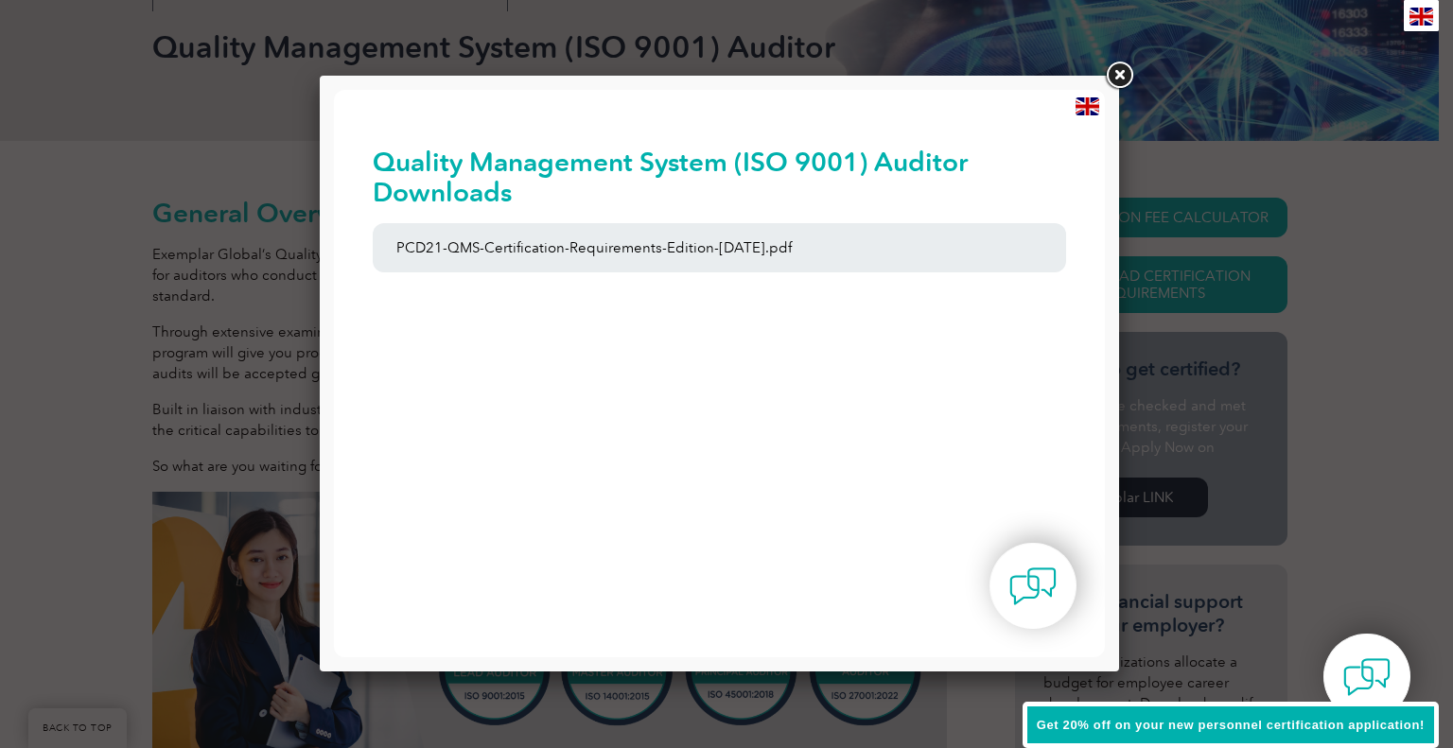
click at [1128, 70] on link at bounding box center [1119, 76] width 34 height 34
